Goal: Task Accomplishment & Management: Use online tool/utility

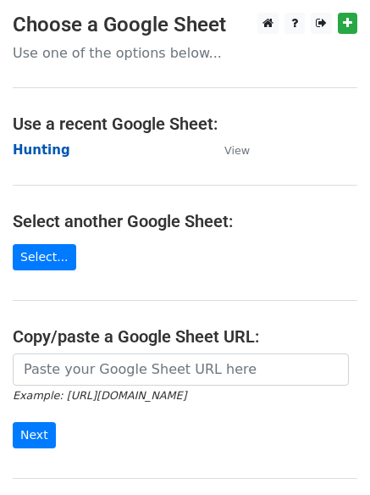
click at [35, 147] on strong "Hunting" at bounding box center [42, 149] width 58 height 15
click at [32, 156] on strong "Hunting" at bounding box center [42, 149] width 58 height 15
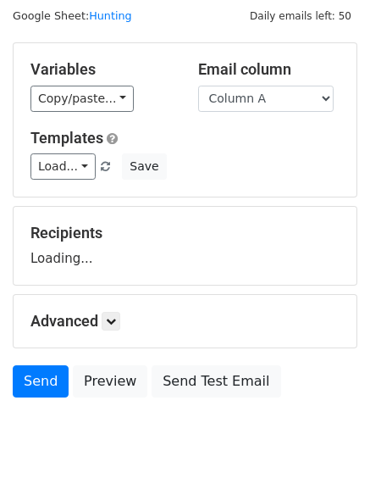
scroll to position [96, 0]
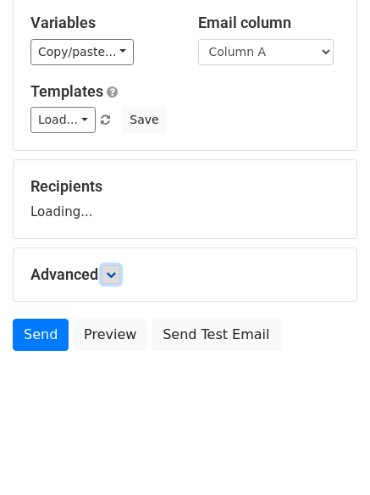
click at [116, 271] on icon at bounding box center [111, 274] width 10 height 10
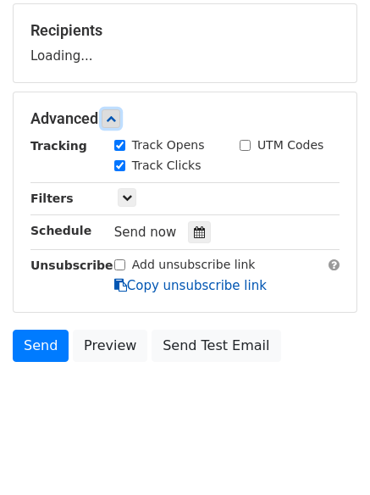
scroll to position [253, 0]
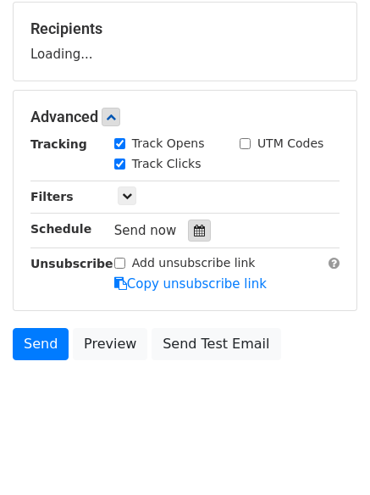
click at [188, 238] on div at bounding box center [199, 230] width 23 height 22
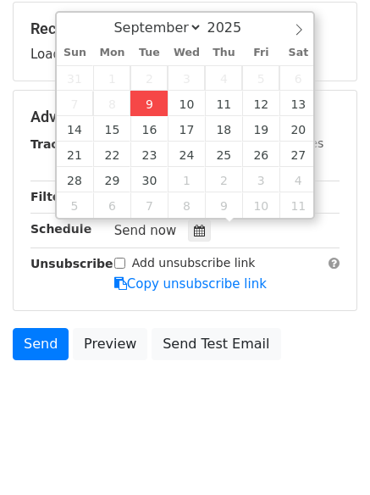
type input "2025-09-09 12:21"
type input "21"
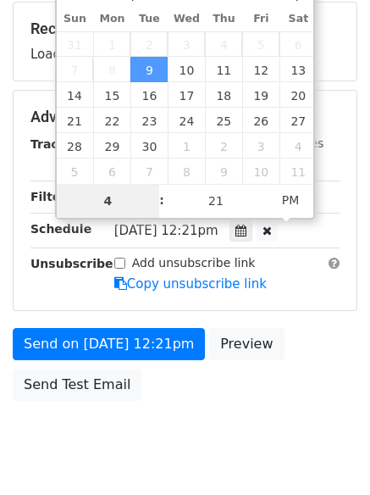
type input "4"
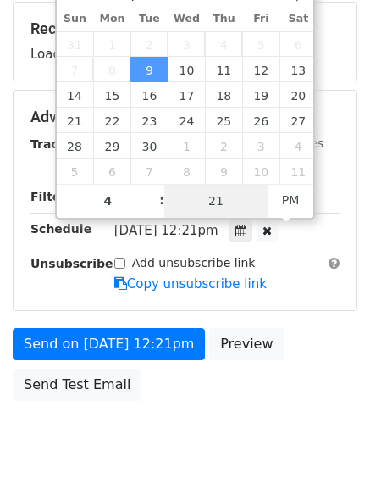
type input "2025-09-09 16:21"
type input "04"
type input "1"
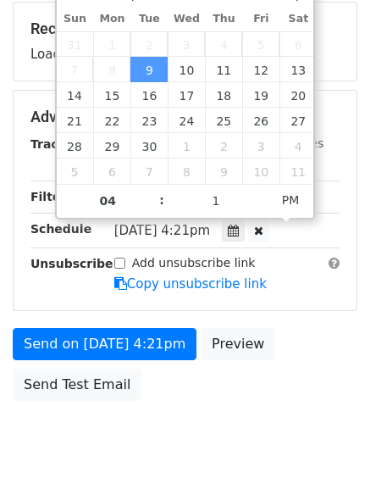
type input "2025-09-09 16:01"
click at [198, 456] on body "New Campaign Daily emails left: 50 Google Sheet: Hunting Variables Copy/paste..…" at bounding box center [185, 118] width 370 height 718
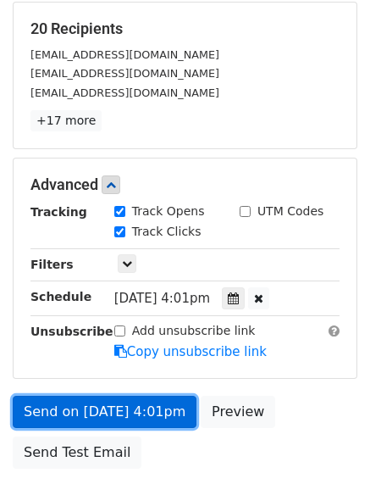
click at [116, 409] on link "Send on Sep 9 at 4:01pm" at bounding box center [105, 412] width 184 height 32
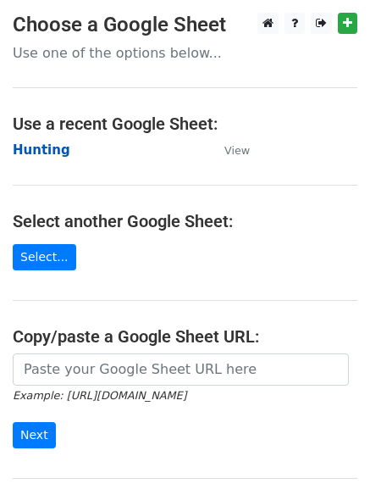
click at [36, 146] on strong "Hunting" at bounding box center [42, 149] width 58 height 15
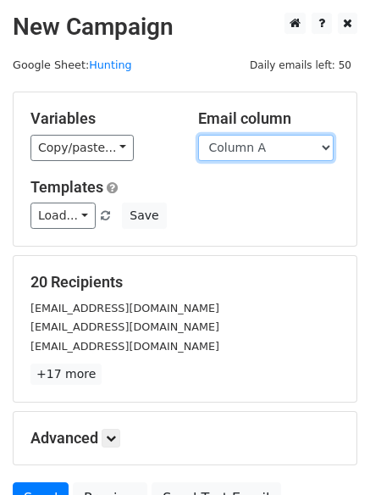
click at [264, 150] on select "Column A Column B Column C Column D Column E" at bounding box center [266, 148] width 136 height 26
select select "Column B"
click at [198, 135] on select "Column A Column B Column C Column D Column E" at bounding box center [266, 148] width 136 height 26
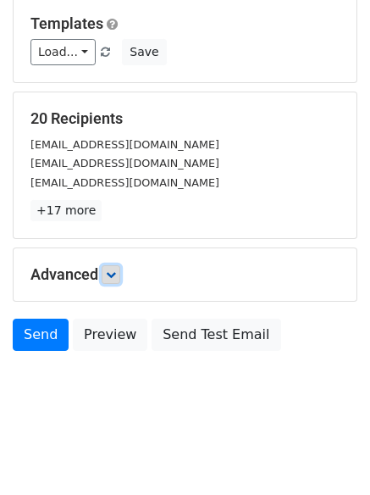
click at [116, 276] on icon at bounding box center [111, 274] width 10 height 10
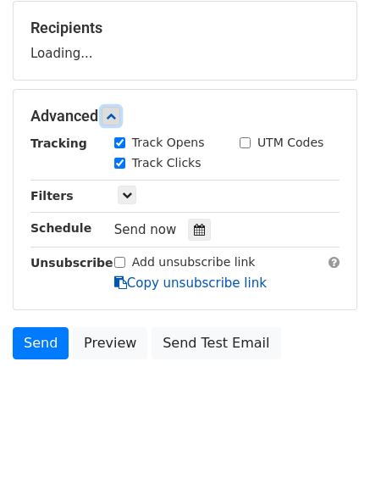
scroll to position [255, 0]
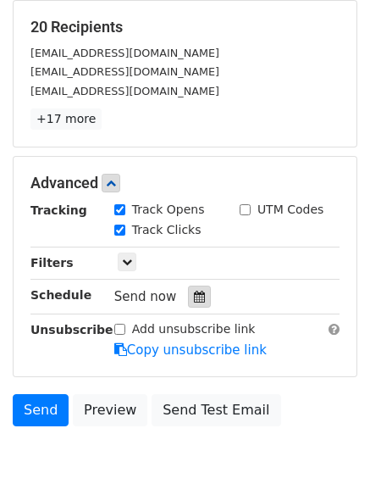
click at [194, 298] on icon at bounding box center [199, 297] width 11 height 12
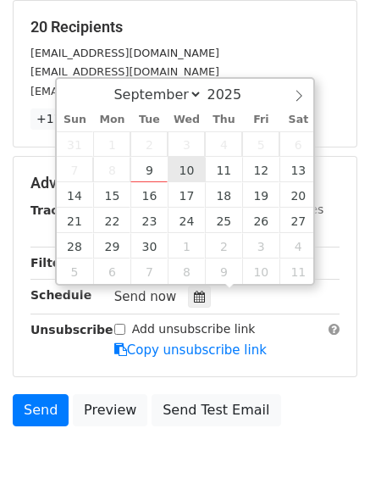
type input "2025-09-10 12:00"
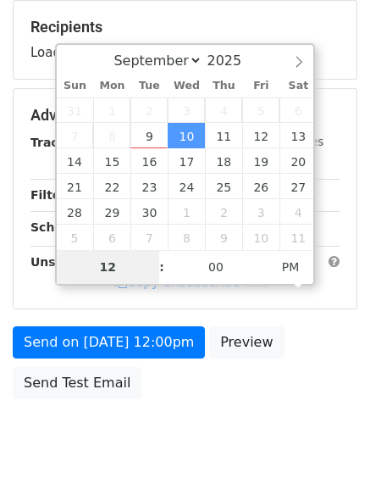
type input "5"
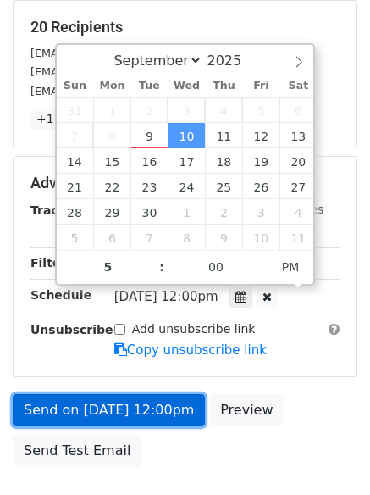
type input "2025-09-10 17:00"
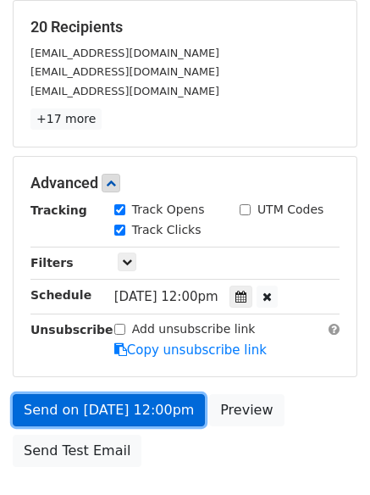
click at [126, 418] on link "Send on Sep 10 at 12:00pm" at bounding box center [109, 410] width 192 height 32
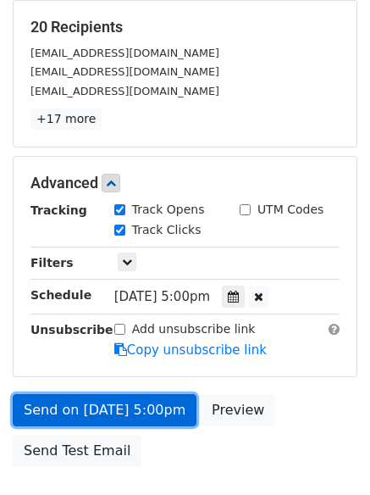
click at [126, 418] on link "Send on Sep 10 at 5:00pm" at bounding box center [105, 410] width 184 height 32
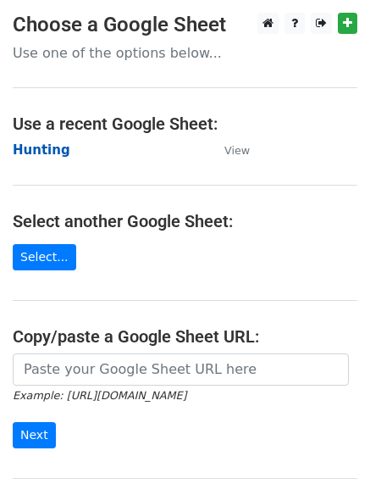
click at [44, 142] on strong "Hunting" at bounding box center [42, 149] width 58 height 15
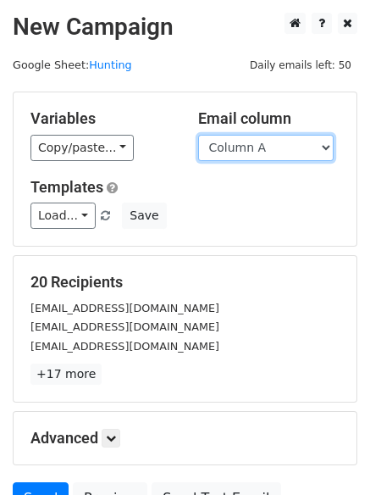
click at [248, 148] on select "Column A Column B Column C Column D Column E" at bounding box center [266, 148] width 136 height 26
select select "Column C"
click at [198, 135] on select "Column A Column B Column C Column D Column E" at bounding box center [266, 148] width 136 height 26
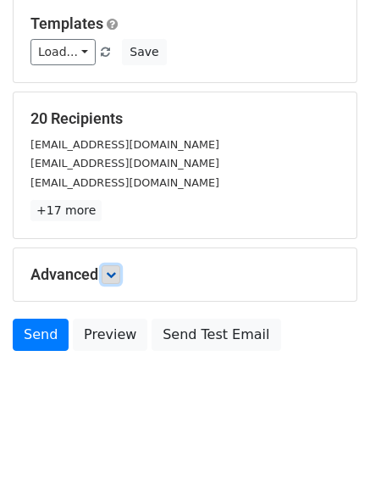
click at [116, 276] on icon at bounding box center [111, 274] width 10 height 10
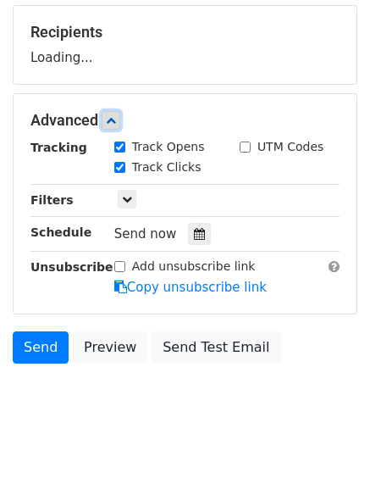
scroll to position [258, 0]
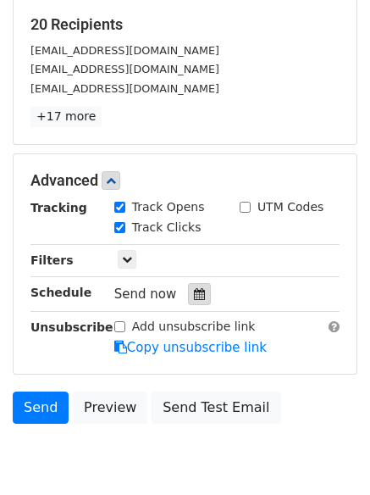
click at [192, 302] on div at bounding box center [199, 294] width 23 height 22
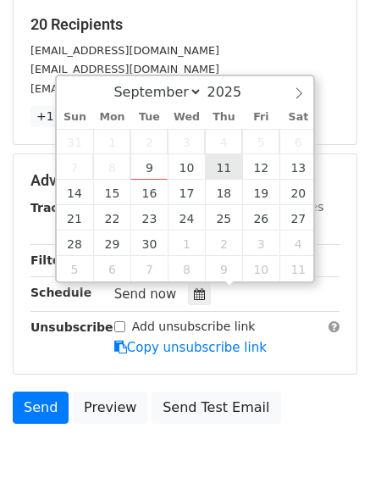
type input "2025-09-11 12:00"
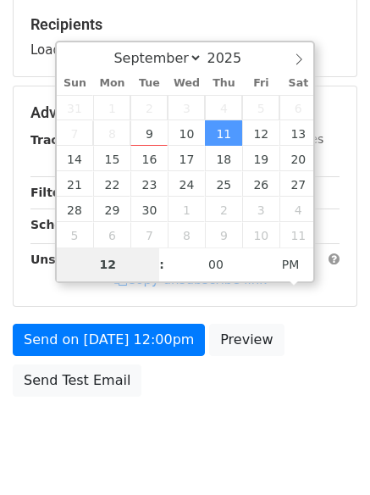
type input "6"
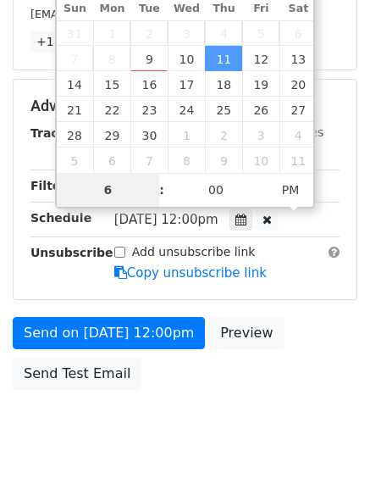
scroll to position [370, 0]
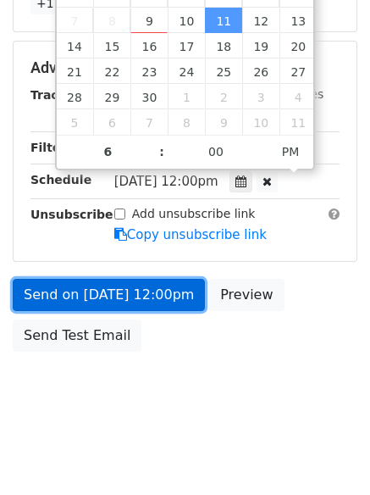
type input "2025-09-11 18:00"
click at [107, 284] on link "Send on Sep 11 at 12:00pm" at bounding box center [109, 295] width 192 height 32
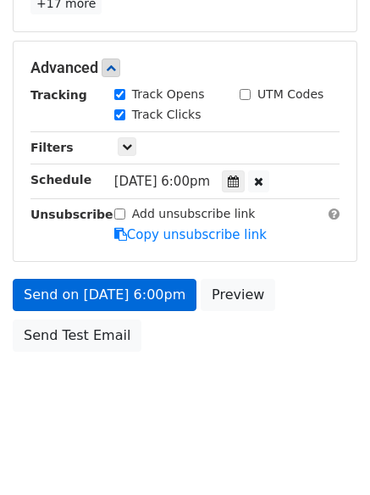
scroll to position [302, 0]
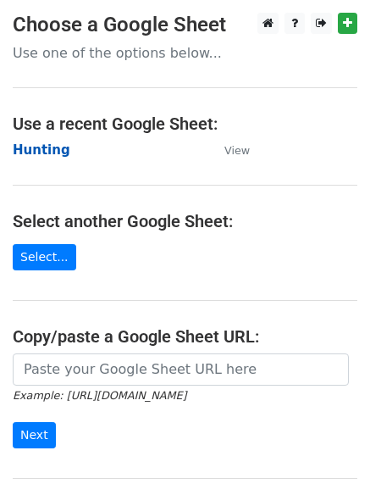
click at [36, 152] on strong "Hunting" at bounding box center [42, 149] width 58 height 15
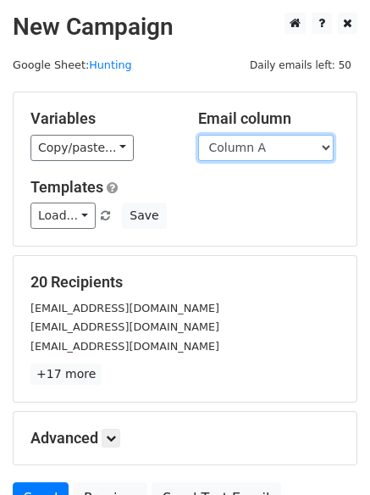
click at [258, 151] on select "Column A Column B Column C Column D Column E" at bounding box center [266, 148] width 136 height 26
select select "Column D"
click at [198, 135] on select "Column A Column B Column C Column D Column E" at bounding box center [266, 148] width 136 height 26
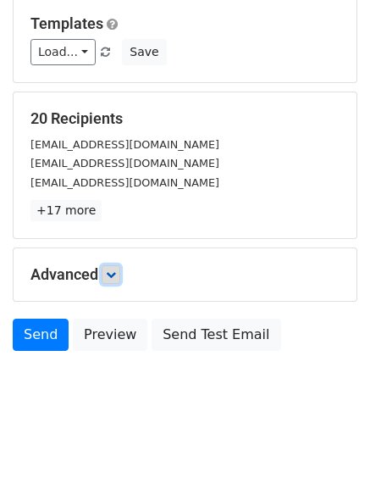
click at [108, 272] on link at bounding box center [111, 274] width 19 height 19
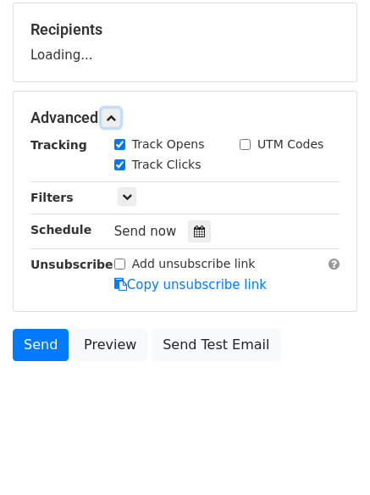
scroll to position [258, 0]
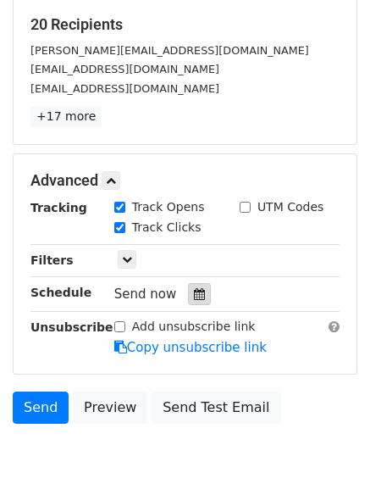
click at [188, 292] on div at bounding box center [199, 294] width 23 height 22
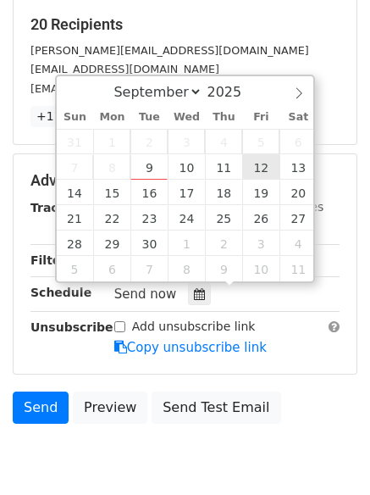
type input "2025-09-12 12:00"
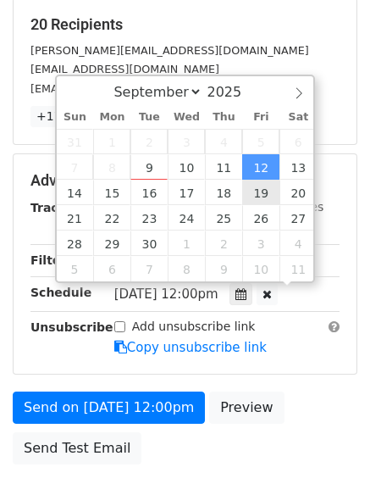
scroll to position [1, 0]
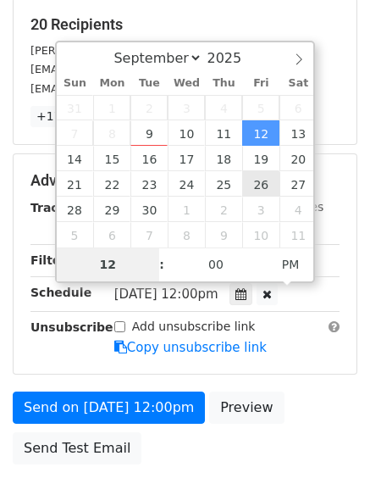
type input "7"
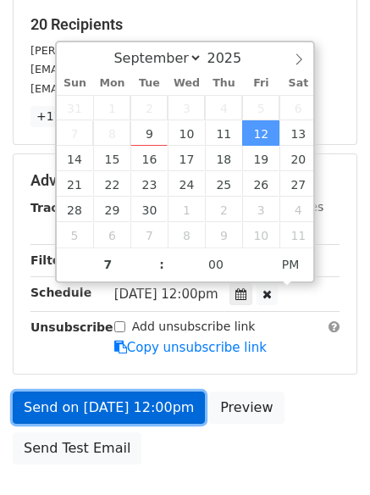
type input "2025-09-12 19:00"
click at [141, 413] on link "Send on Sep 12 at 12:00pm" at bounding box center [109, 407] width 192 height 32
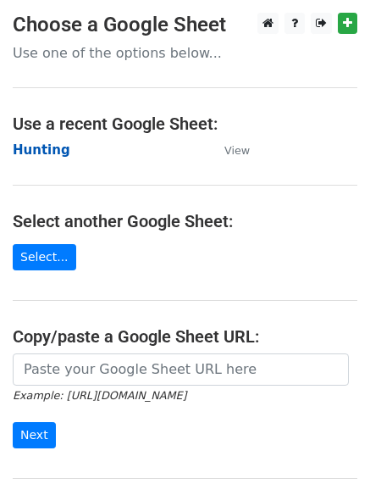
click at [41, 142] on strong "Hunting" at bounding box center [42, 149] width 58 height 15
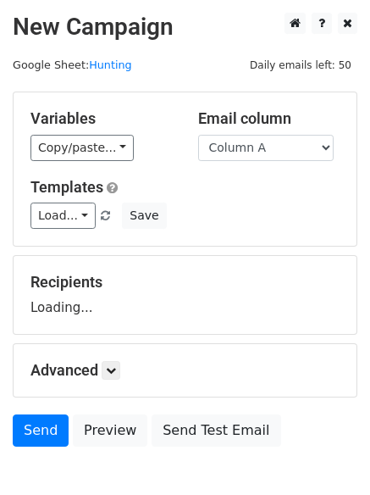
click at [250, 144] on select "Column A Column B Column C Column D Column E" at bounding box center [266, 148] width 136 height 26
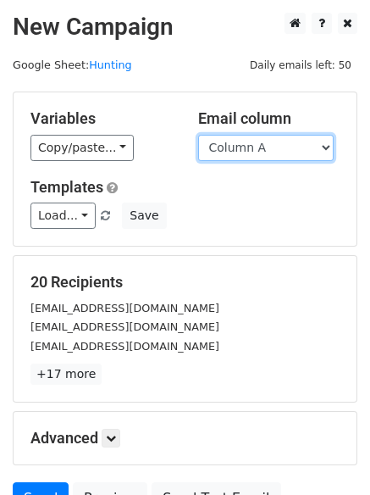
drag, startPoint x: 251, startPoint y: 141, endPoint x: 251, endPoint y: 152, distance: 11.0
click at [251, 141] on select "Column A Column B Column C Column D Column E" at bounding box center [266, 148] width 136 height 26
select select "Column E"
click at [198, 135] on select "Column A Column B Column C Column D Column E" at bounding box center [266, 148] width 136 height 26
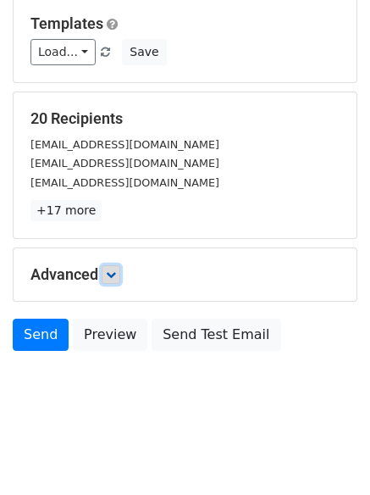
click at [116, 272] on icon at bounding box center [111, 274] width 10 height 10
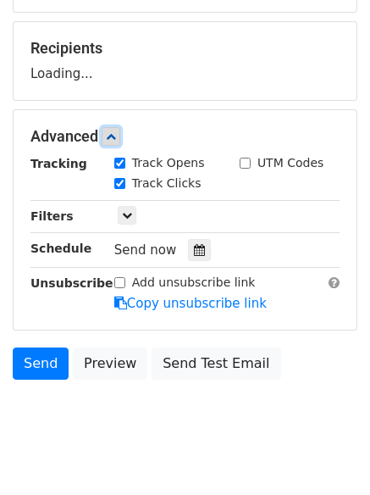
scroll to position [250, 0]
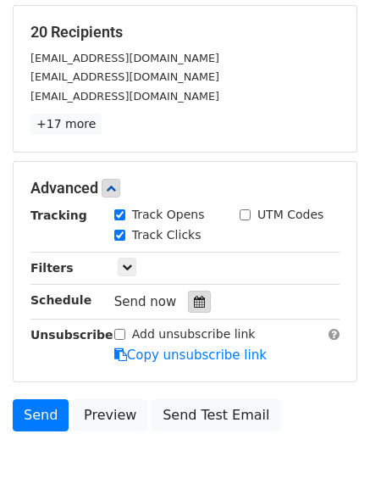
click at [194, 305] on icon at bounding box center [199, 302] width 11 height 12
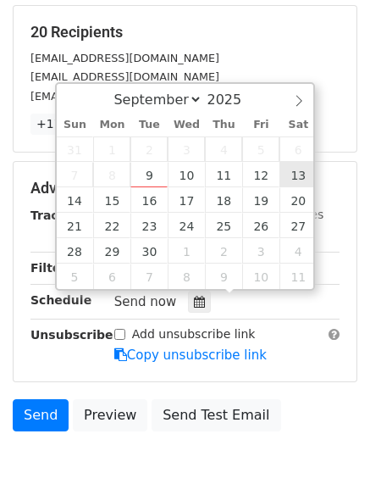
type input "[DATE] 12:00"
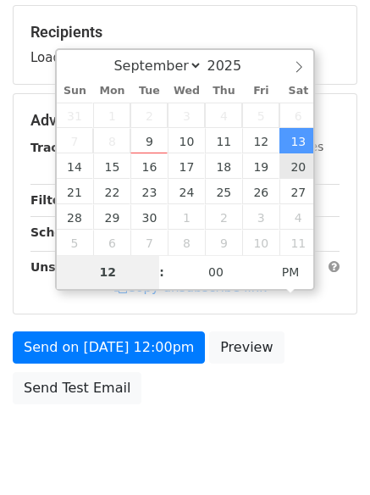
type input "8"
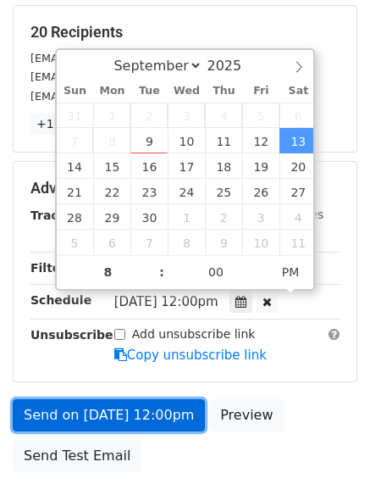
type input "[DATE] 20:00"
click at [171, 402] on link "Send on [DATE] 12:00pm" at bounding box center [109, 415] width 192 height 32
